Goal: Information Seeking & Learning: Learn about a topic

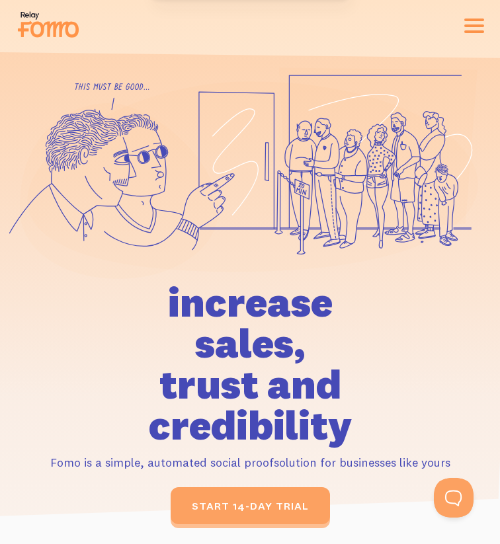
click at [466, 22] on button "button" at bounding box center [474, 26] width 20 height 15
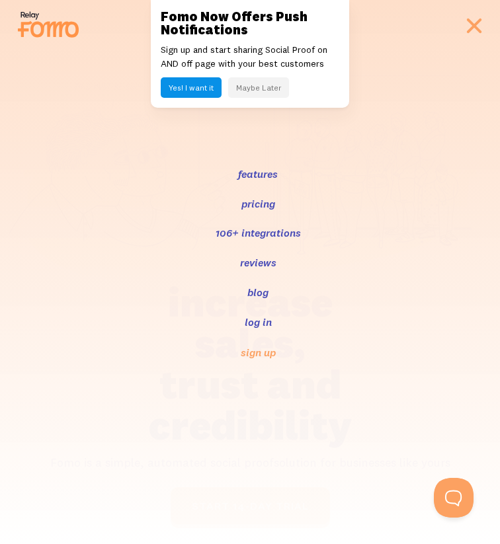
click at [265, 83] on button "Maybe Later" at bounding box center [258, 87] width 61 height 21
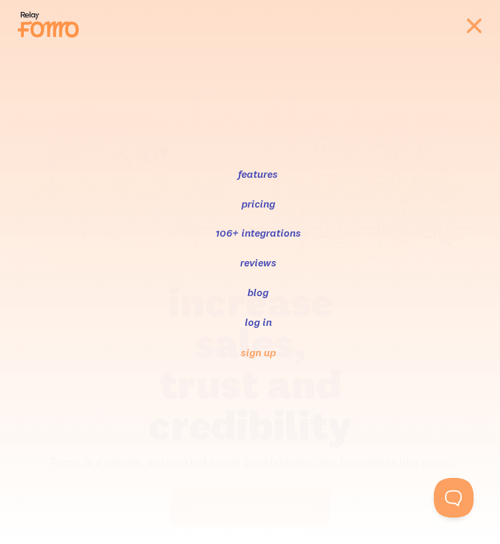
click at [477, 36] on nav "features pricing 106+ integrations reviews blog log in sign up" at bounding box center [250, 272] width 500 height 544
click at [477, 24] on span "button" at bounding box center [474, 25] width 20 height 3
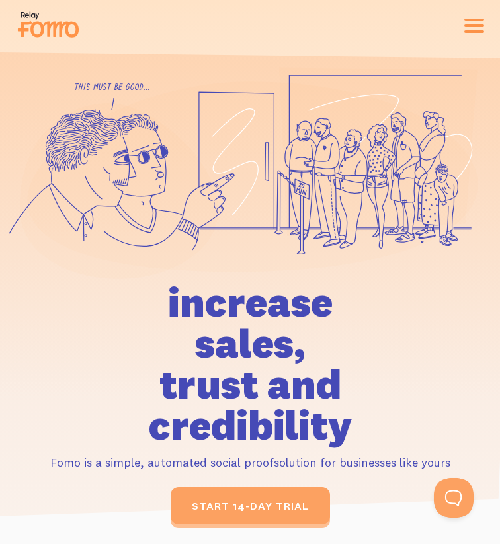
click at [477, 24] on span "button" at bounding box center [474, 25] width 20 height 3
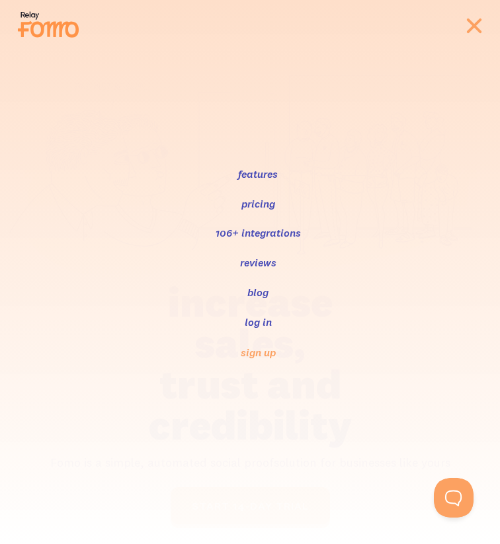
click at [256, 178] on link "features" at bounding box center [258, 174] width 42 height 16
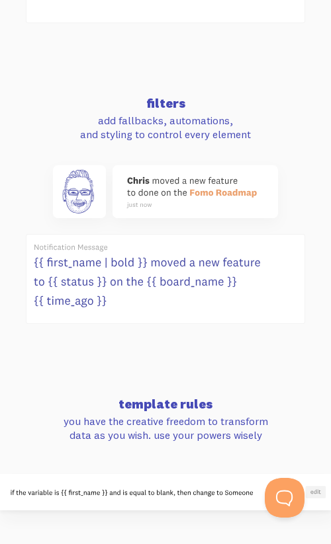
scroll to position [793, 0]
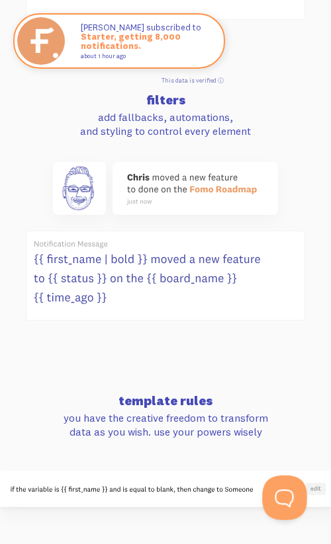
click at [285, 497] on button "Open Beacon popover" at bounding box center [282, 495] width 40 height 40
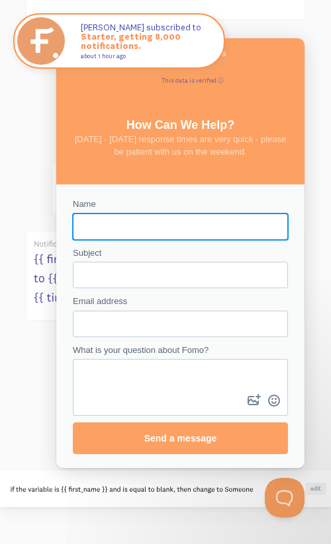
scroll to position [0, 0]
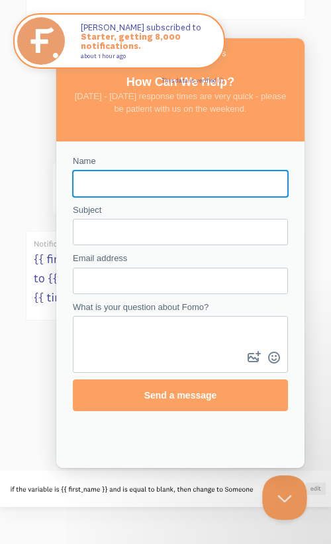
click at [284, 499] on button "Close Beacon popover" at bounding box center [282, 495] width 40 height 40
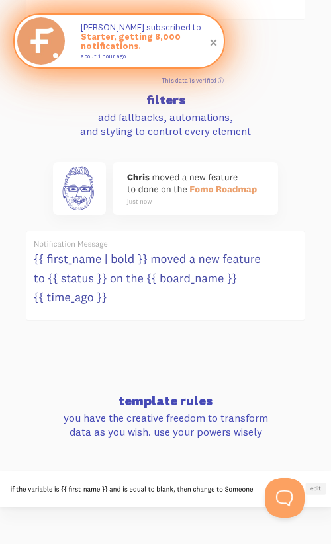
click at [118, 51] on span "Starter, getting 8,000 notifications." at bounding box center [146, 41] width 130 height 19
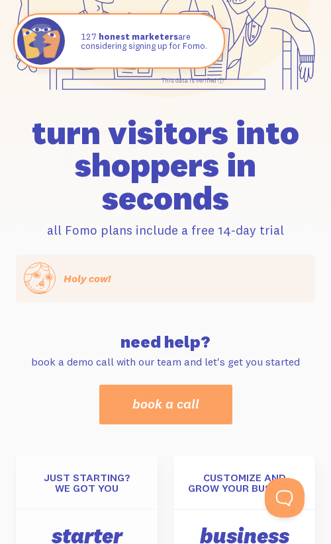
scroll to position [159, 0]
